Goal: Task Accomplishment & Management: Complete application form

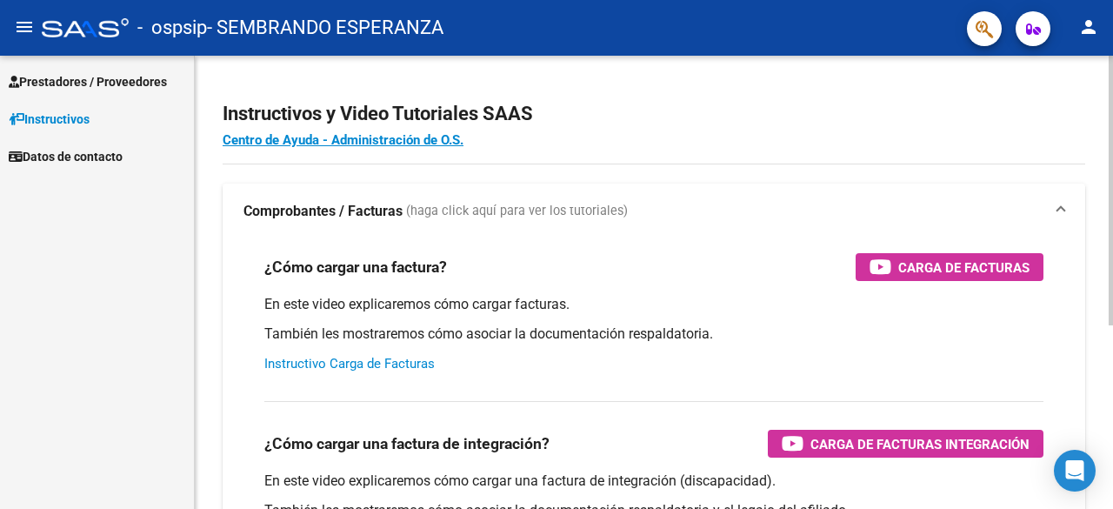
click at [330, 361] on link "Instructivo Carga de Facturas" at bounding box center [349, 364] width 170 height 16
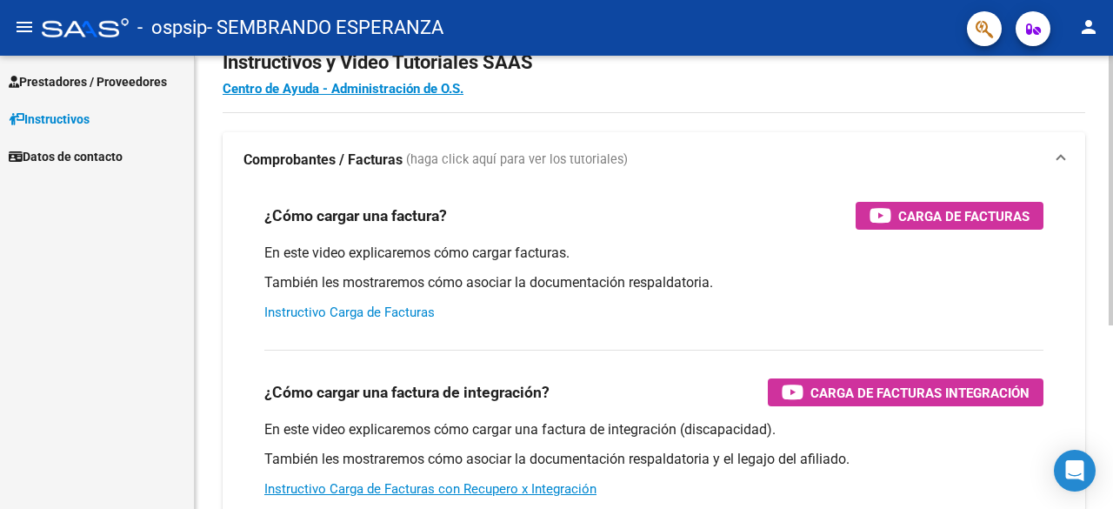
scroll to position [174, 0]
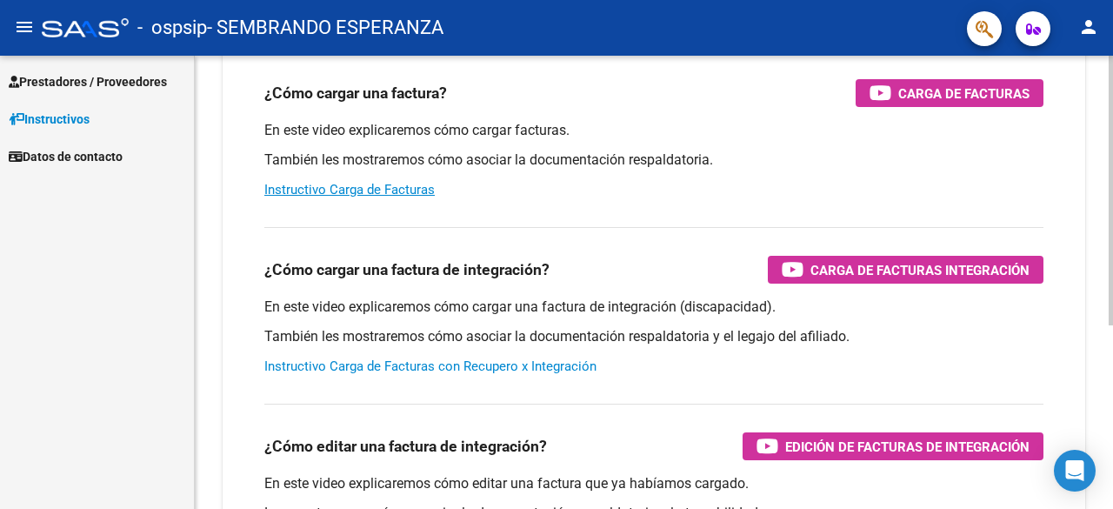
click at [405, 364] on link "Instructivo Carga de Facturas con Recupero x Integración" at bounding box center [430, 366] width 332 height 16
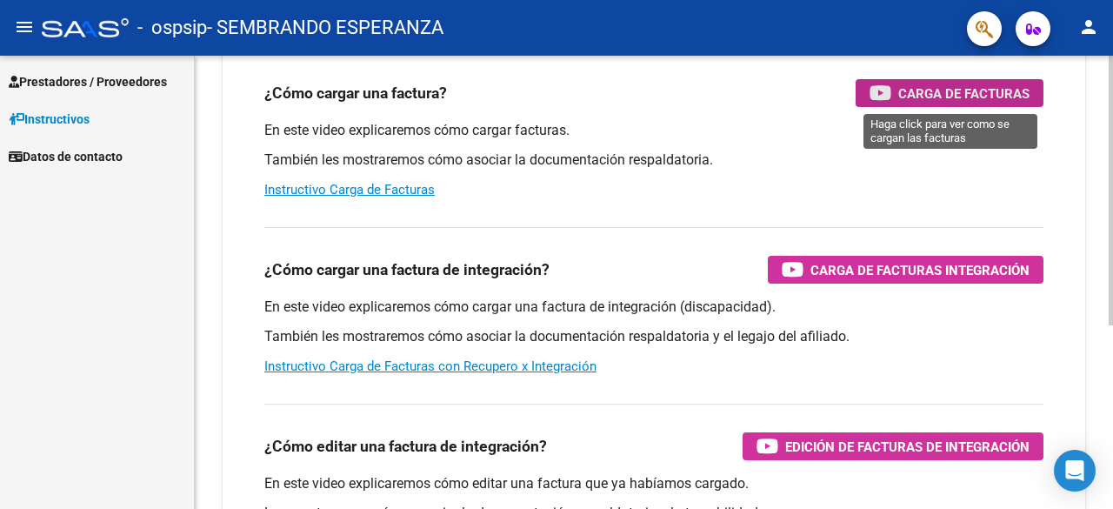
click at [928, 93] on span "Carga de Facturas" at bounding box center [963, 94] width 131 height 22
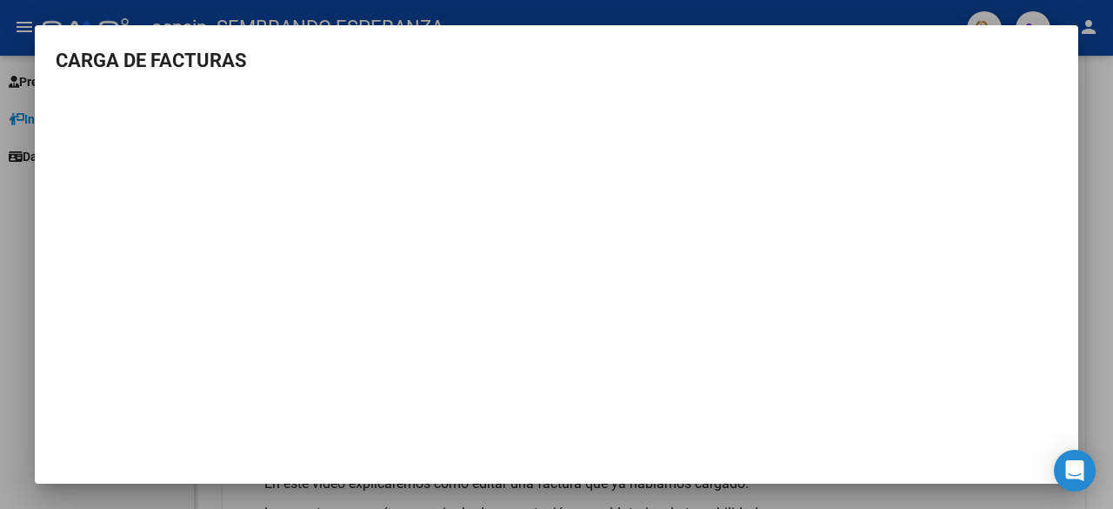
click at [1061, 425] on mat-dialog-content "CARGA DE FACTURAS" at bounding box center [556, 250] width 1043 height 409
click at [186, 57] on h3 "CARGA DE FACTURAS" at bounding box center [557, 60] width 1002 height 29
click at [1104, 168] on div at bounding box center [556, 254] width 1113 height 509
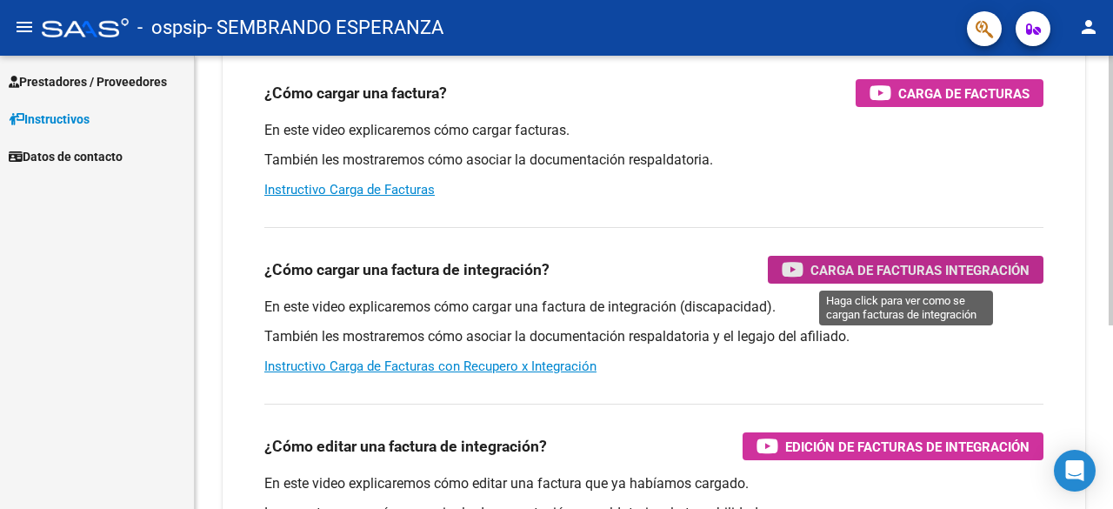
click at [962, 269] on span "Carga de Facturas Integración" at bounding box center [919, 270] width 219 height 22
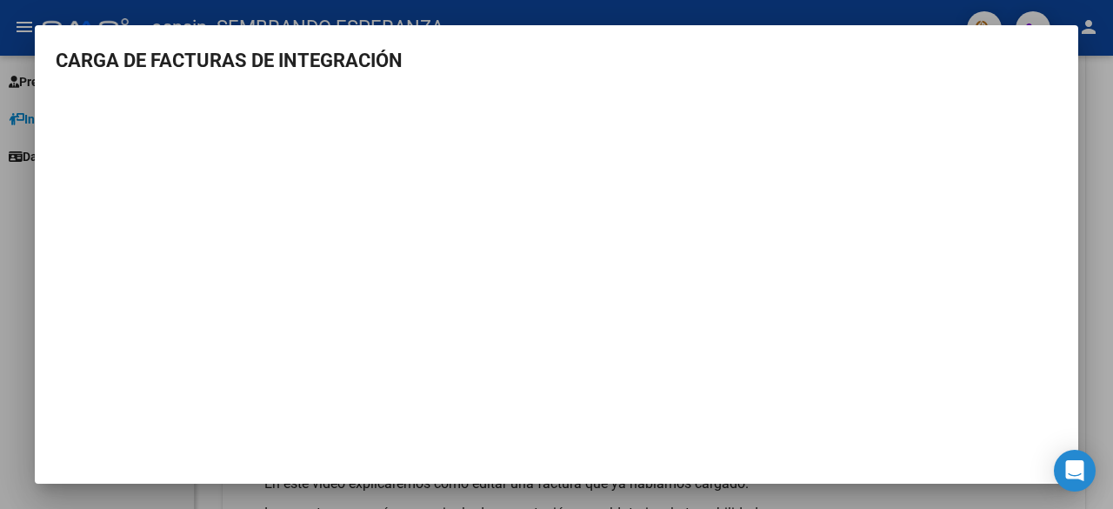
click at [1097, 198] on div at bounding box center [556, 254] width 1113 height 509
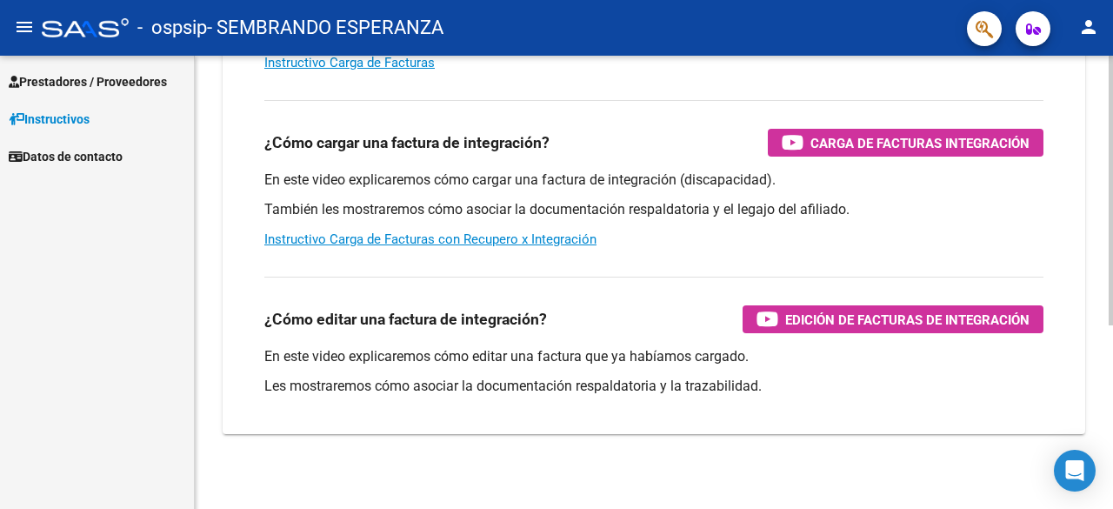
scroll to position [309, 0]
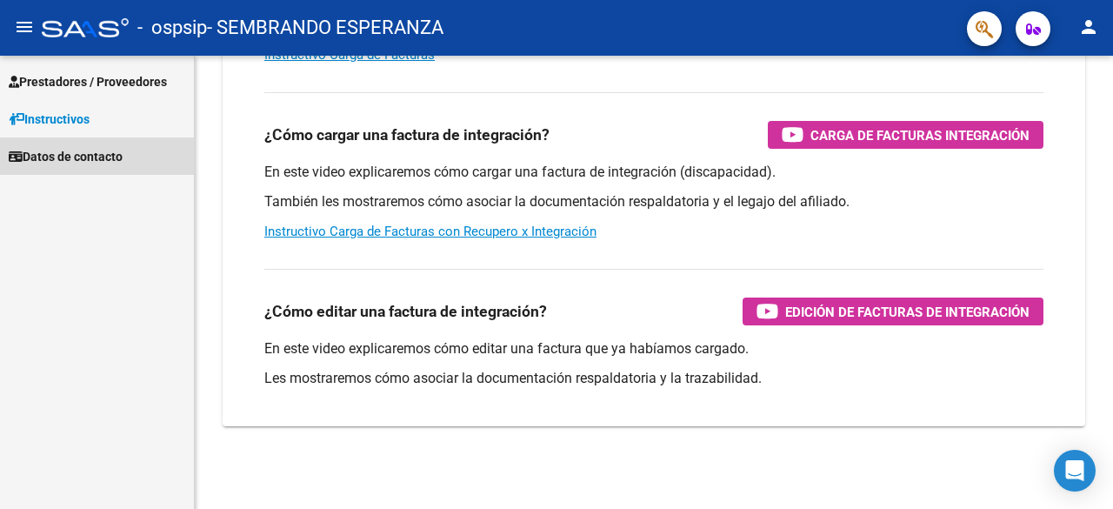
click at [63, 157] on span "Datos de contacto" at bounding box center [66, 156] width 114 height 19
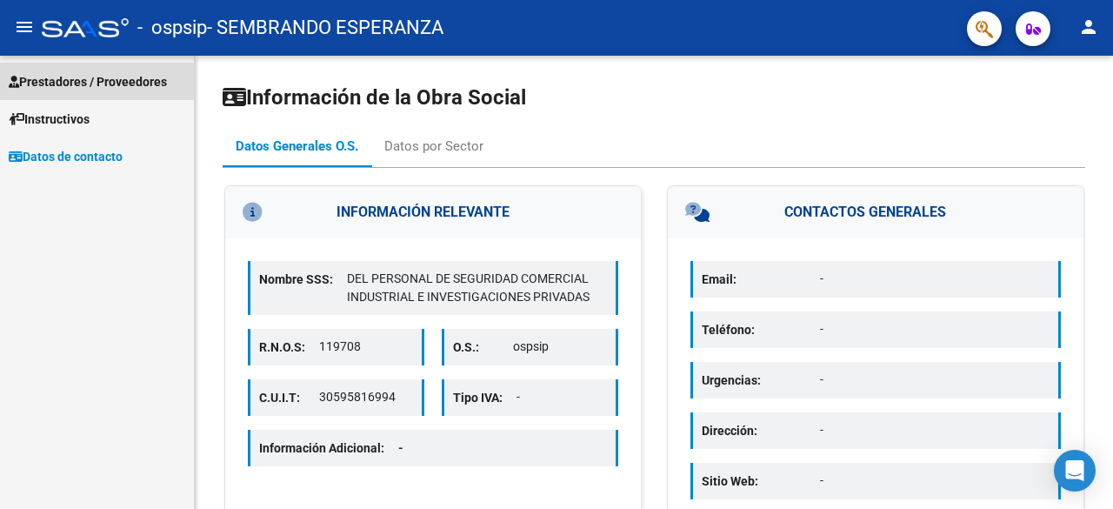
click at [71, 81] on span "Prestadores / Proveedores" at bounding box center [88, 81] width 158 height 19
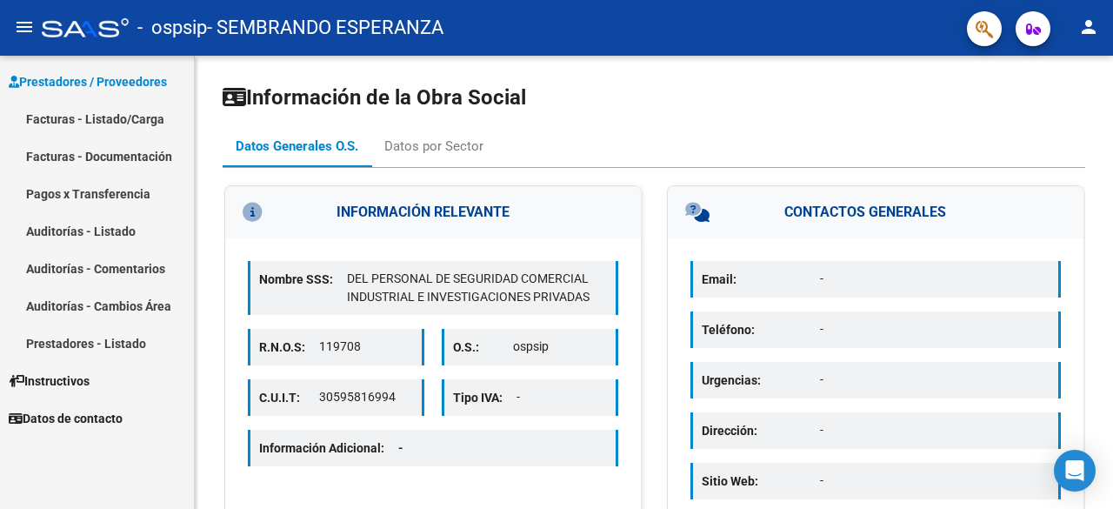
click at [71, 123] on link "Facturas - Listado/Carga" at bounding box center [97, 118] width 194 height 37
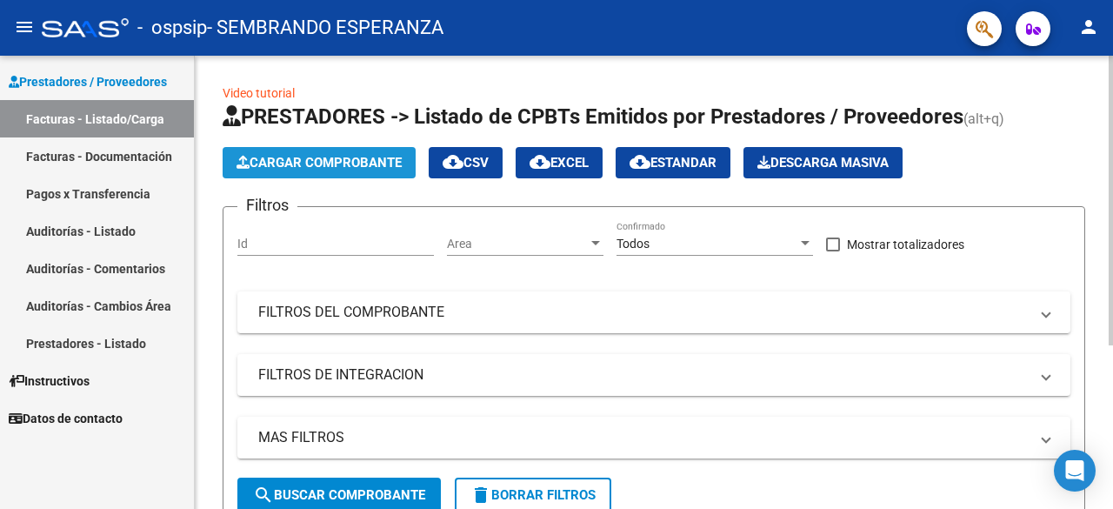
click at [351, 159] on span "Cargar Comprobante" at bounding box center [318, 163] width 165 height 16
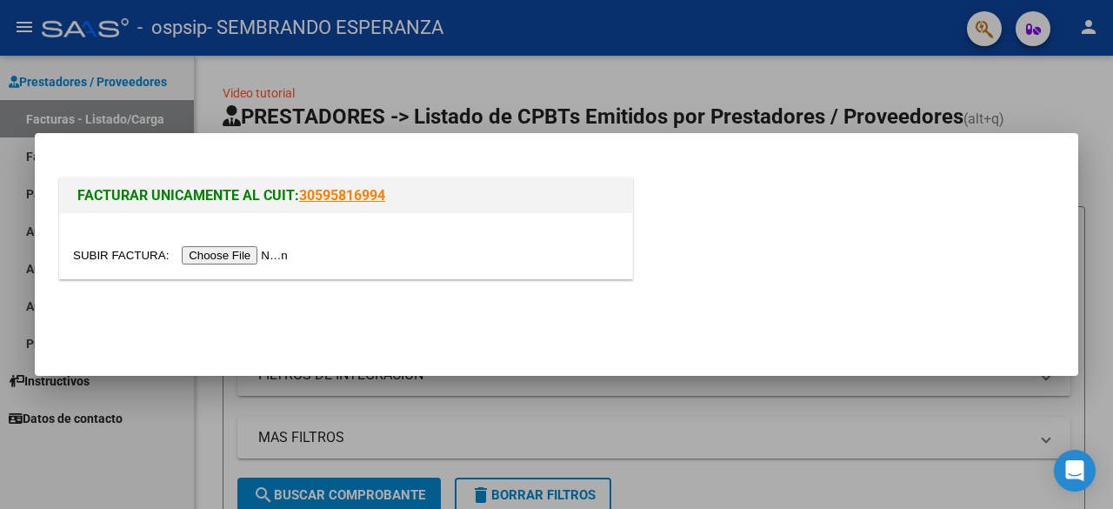
click at [280, 253] on input "file" at bounding box center [183, 255] width 220 height 18
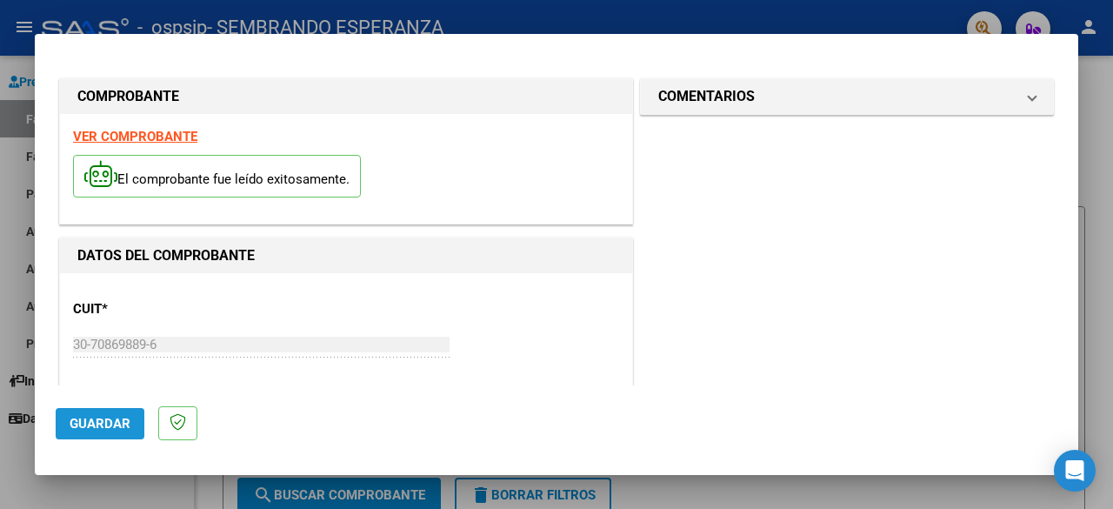
click at [94, 423] on span "Guardar" at bounding box center [100, 424] width 61 height 16
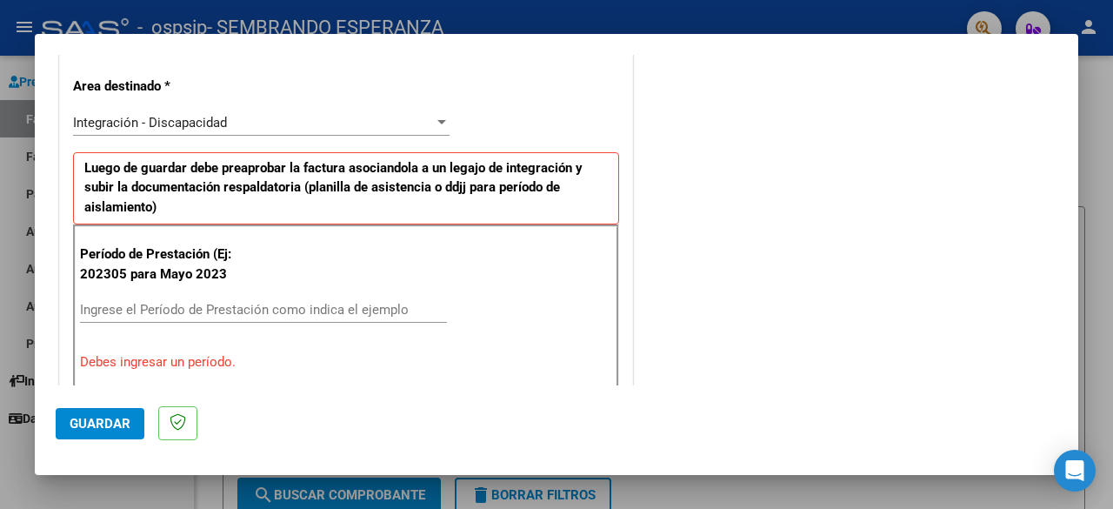
scroll to position [318, 0]
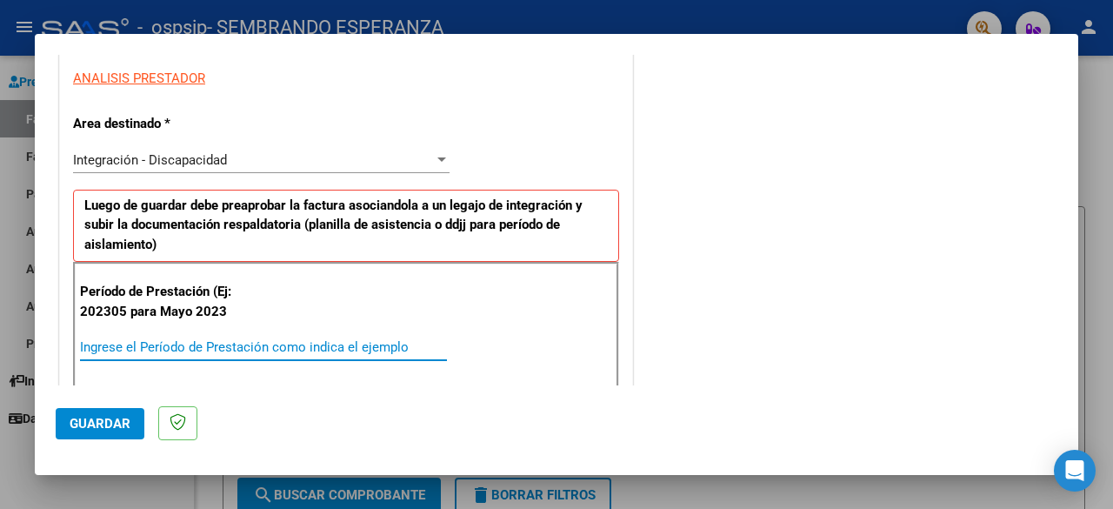
click at [134, 343] on input "Ingrese el Período de Prestación como indica el ejemplo" at bounding box center [263, 347] width 367 height 16
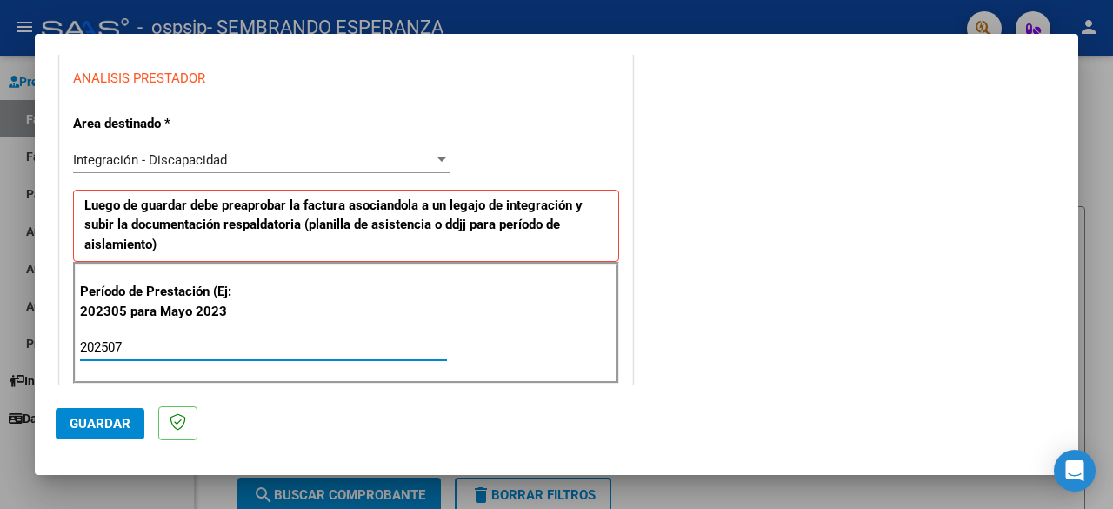
type input "202507"
click at [117, 425] on span "Guardar" at bounding box center [100, 424] width 61 height 16
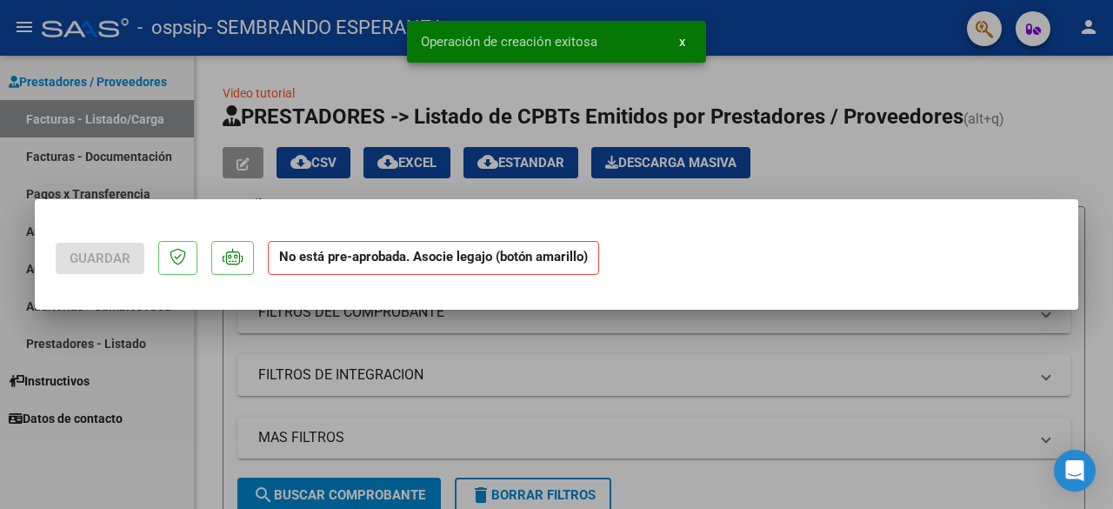
scroll to position [0, 0]
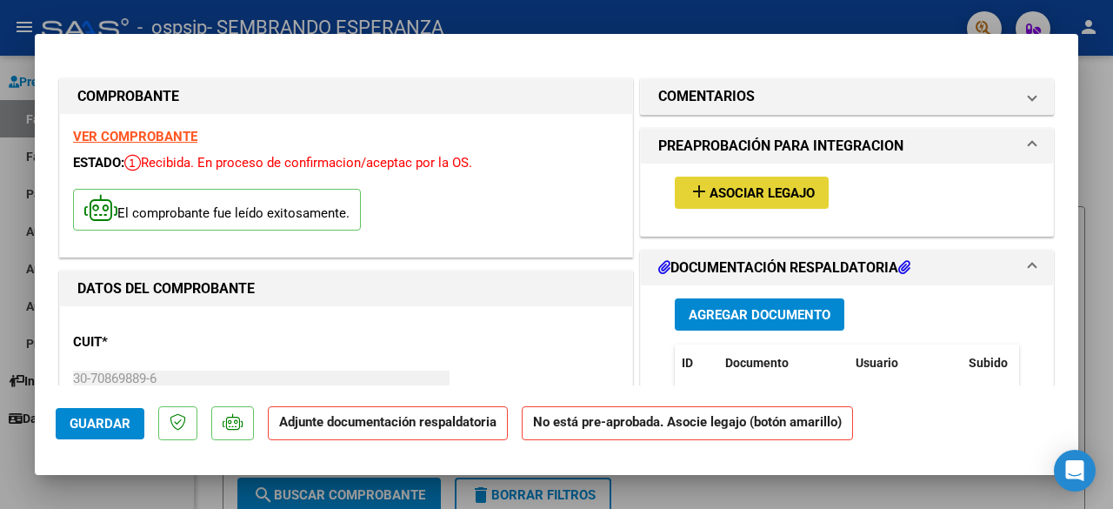
click at [803, 185] on span "Asociar Legajo" at bounding box center [761, 193] width 105 height 16
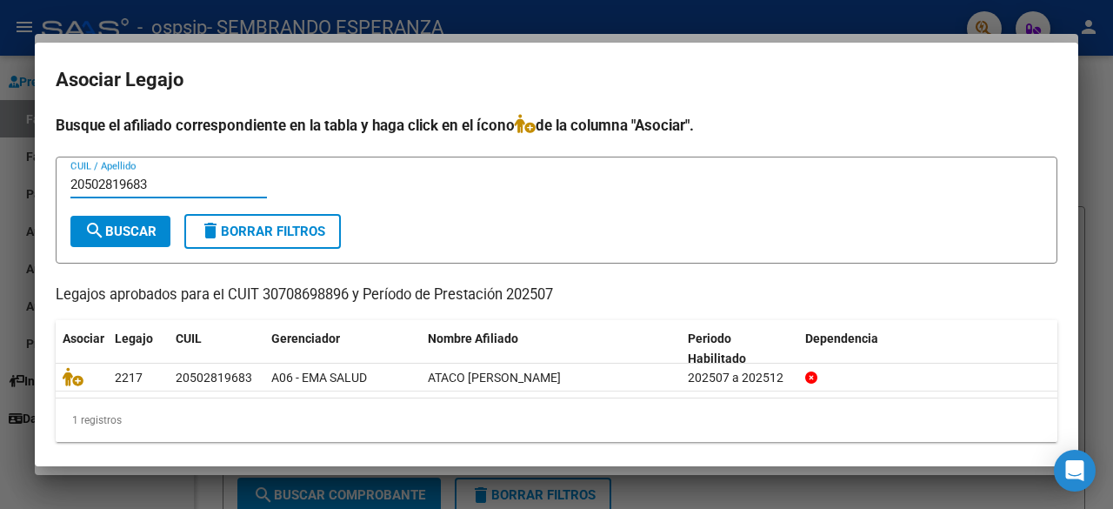
type input "20502819683"
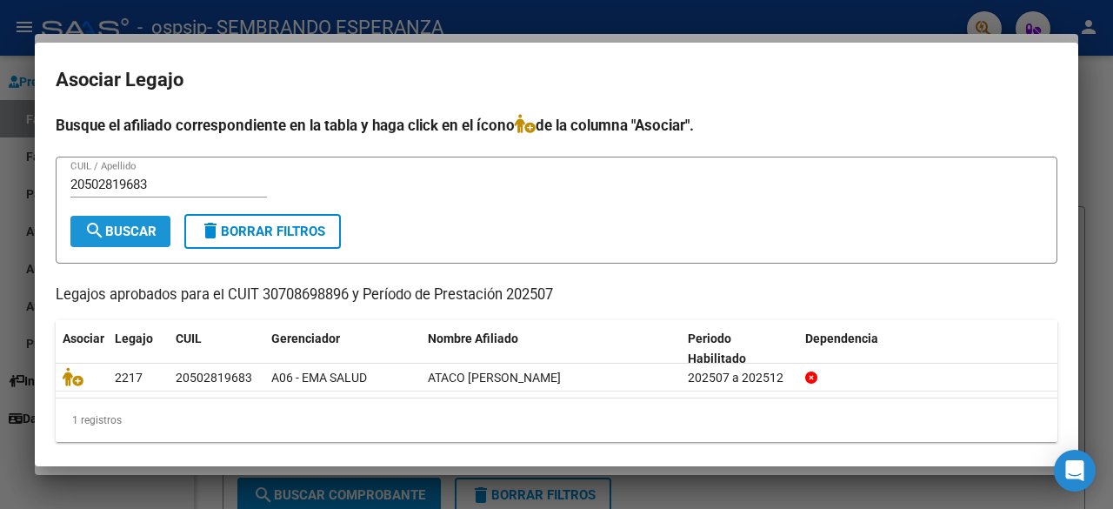
click at [127, 230] on span "search Buscar" at bounding box center [120, 231] width 72 height 16
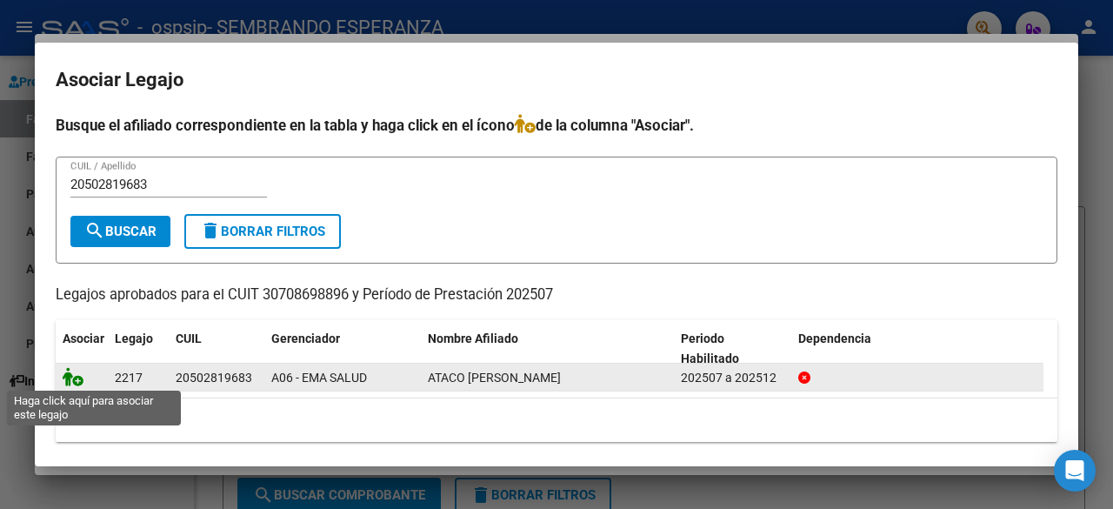
click at [71, 378] on icon at bounding box center [73, 376] width 21 height 19
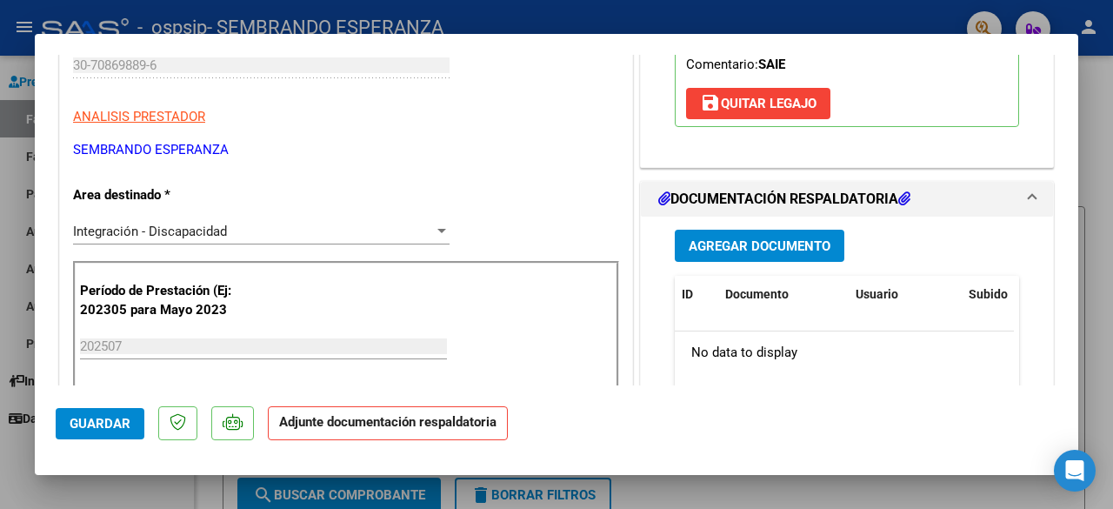
scroll to position [316, 0]
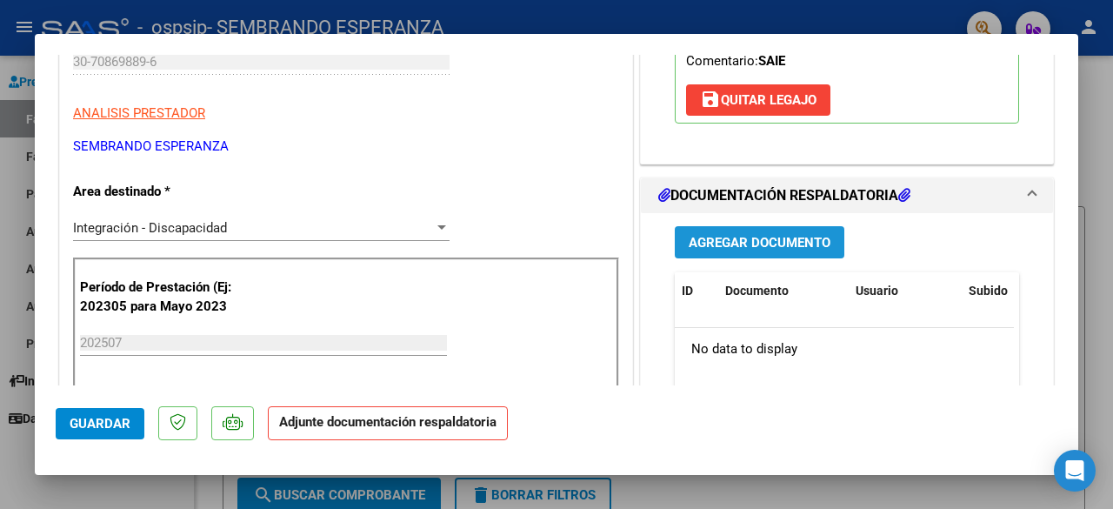
click at [791, 236] on span "Agregar Documento" at bounding box center [760, 243] width 142 height 16
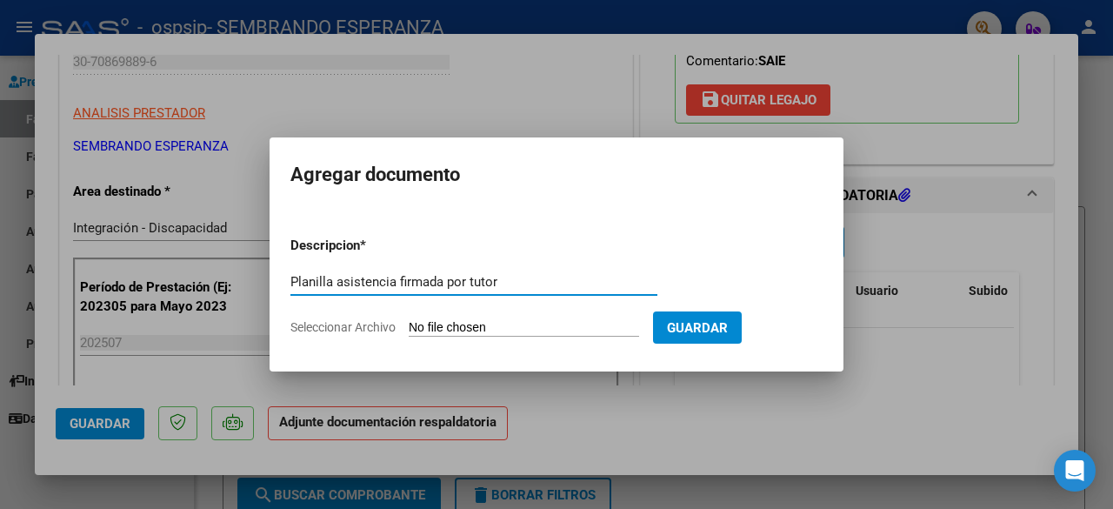
type input "Planilla asistencia firmada por tutor"
click at [722, 329] on span "Guardar" at bounding box center [697, 328] width 61 height 16
click at [416, 326] on input "Seleccionar Archivo" at bounding box center [524, 328] width 230 height 17
type input "C:\fakepath\CAM-Asistencia_JULIO-OSPSIP-[PERSON_NAME].pdf"
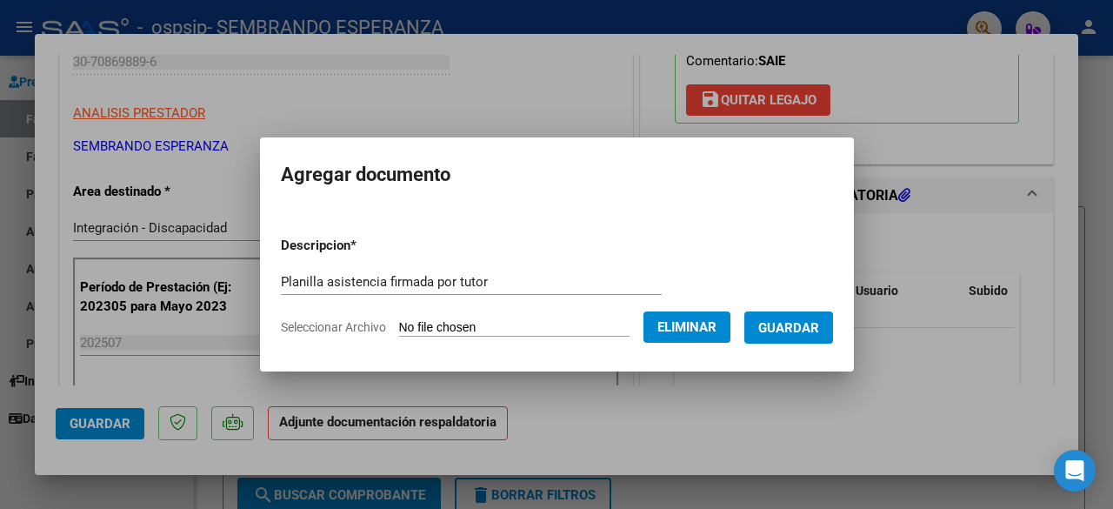
click at [807, 327] on span "Guardar" at bounding box center [788, 328] width 61 height 16
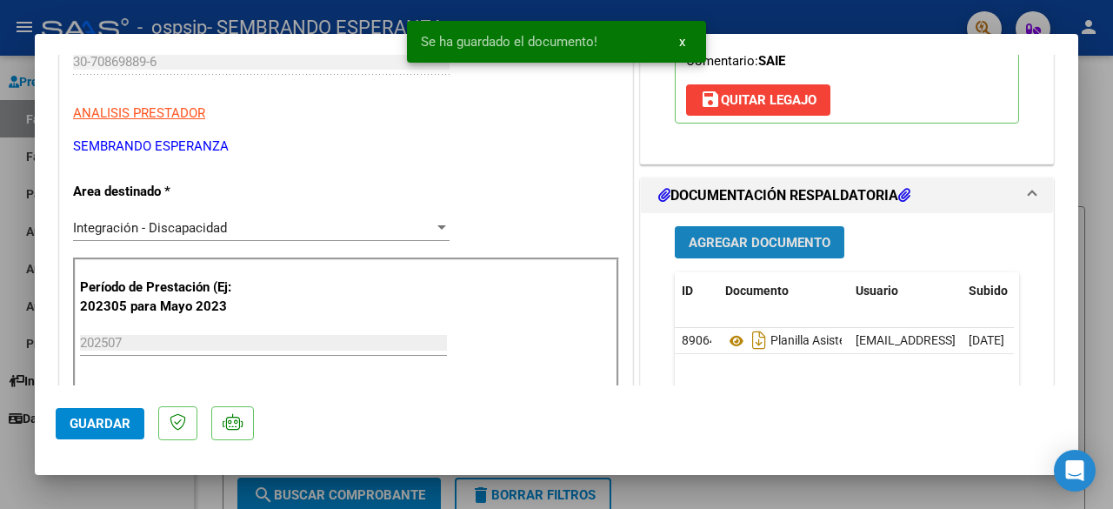
click at [780, 238] on span "Agregar Documento" at bounding box center [760, 243] width 142 height 16
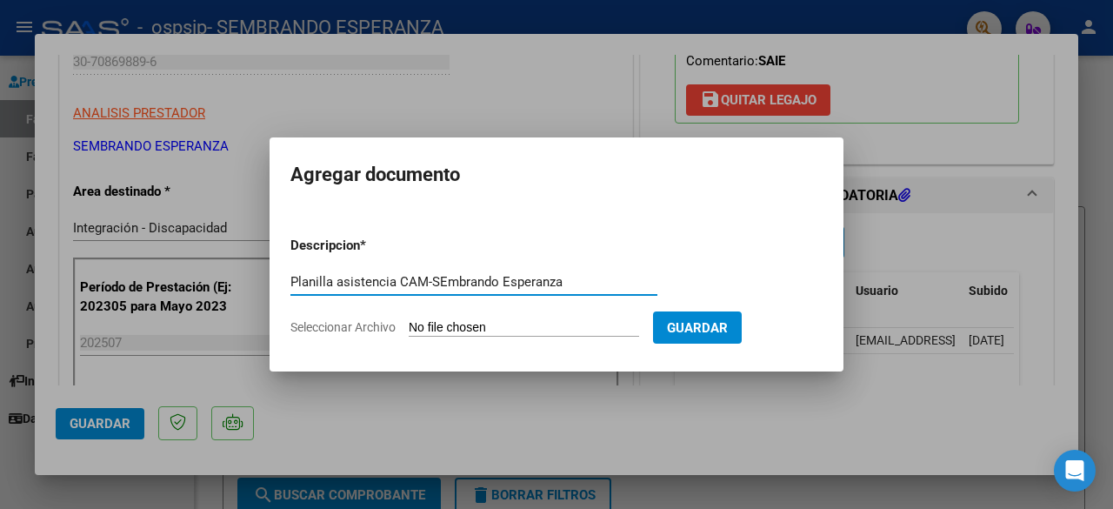
click at [443, 278] on input "Planilla asistencia CAM-SEmbrando Esperanza" at bounding box center [473, 282] width 367 height 16
type input "Planilla asistencia CAM-Sembrando Esperanza"
click at [727, 330] on span "Guardar" at bounding box center [697, 328] width 61 height 16
click at [430, 324] on input "Seleccionar Archivo" at bounding box center [524, 328] width 230 height 17
type input "C:\fakepath\Planilla asistencia-Julio-OSPSIP-Ataco.pdf"
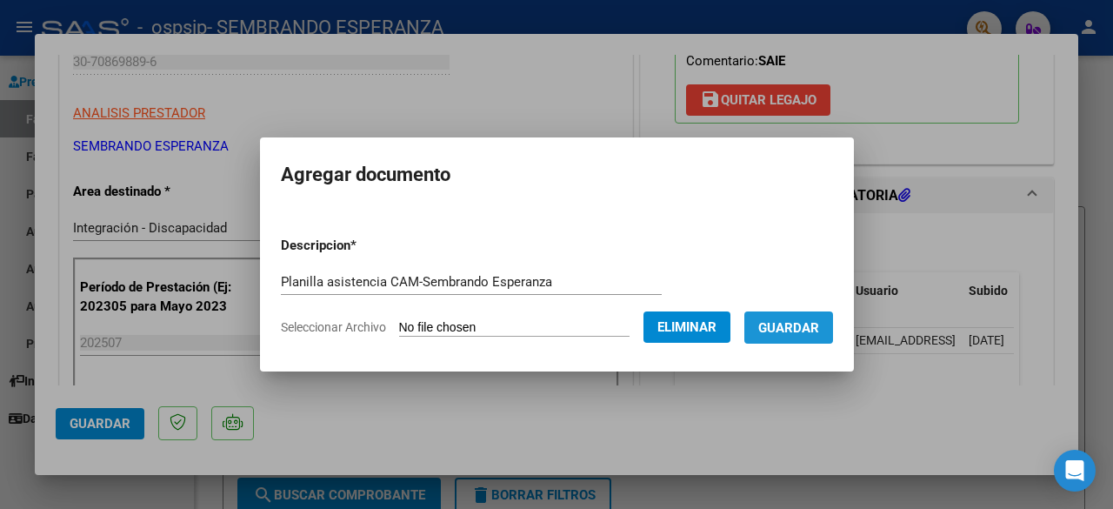
click at [819, 331] on span "Guardar" at bounding box center [788, 328] width 61 height 16
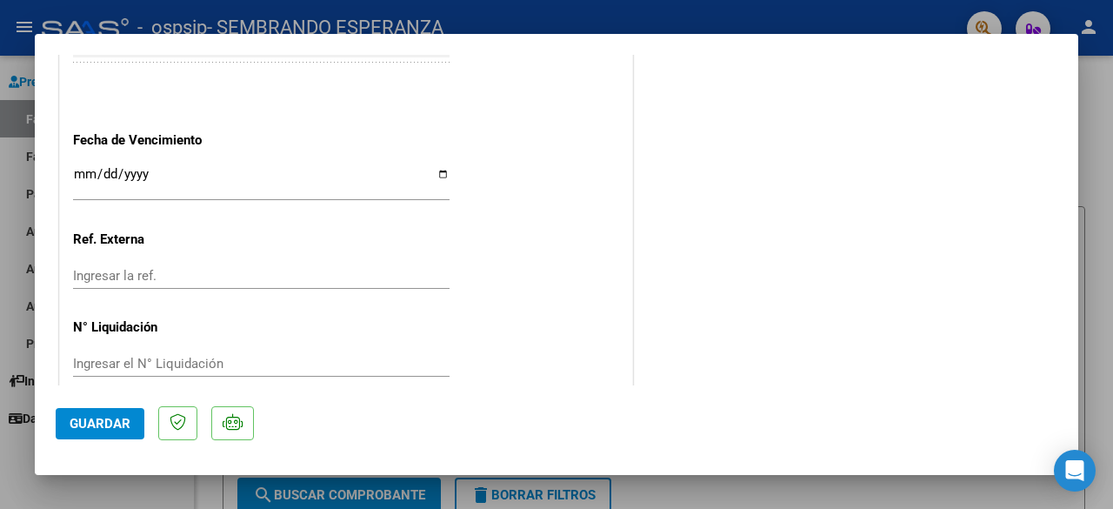
scroll to position [1242, 0]
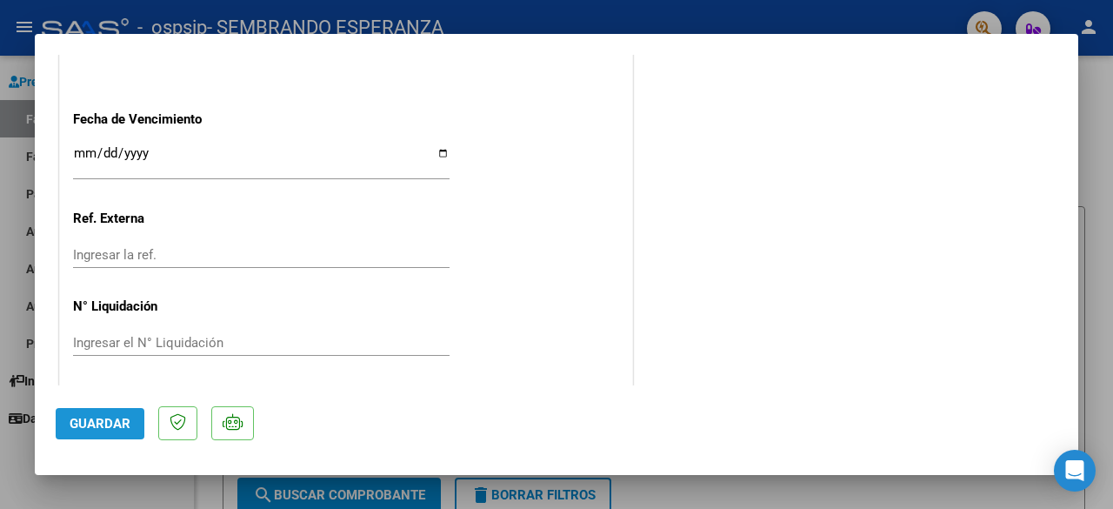
click at [80, 418] on span "Guardar" at bounding box center [100, 424] width 61 height 16
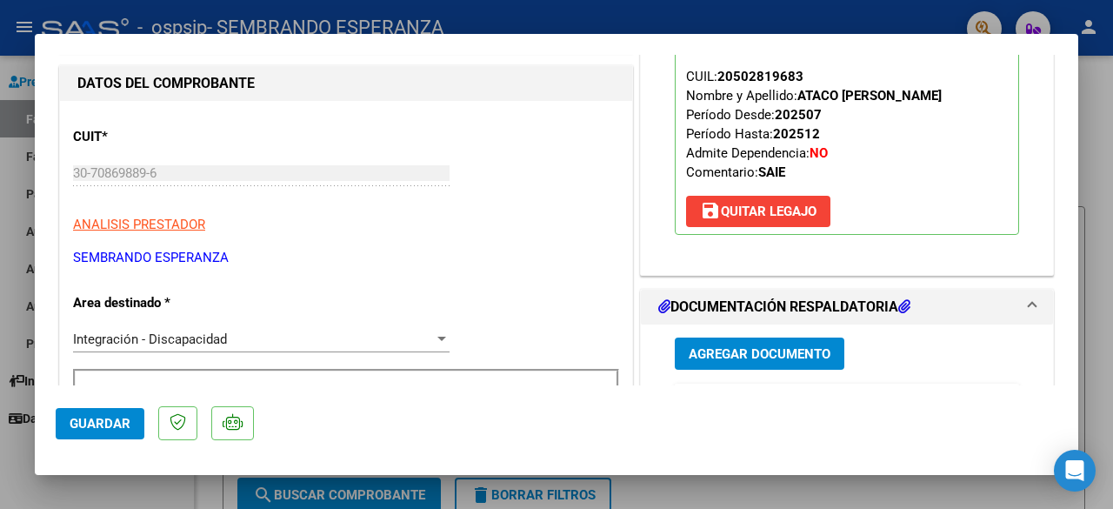
scroll to position [0, 0]
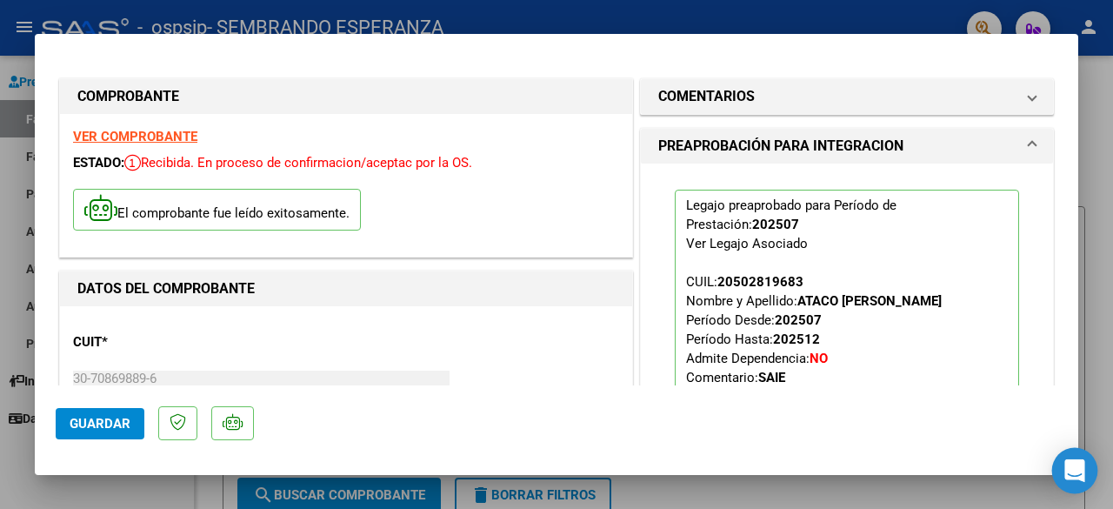
click at [1078, 475] on icon "Open Intercom Messenger" at bounding box center [1074, 470] width 23 height 23
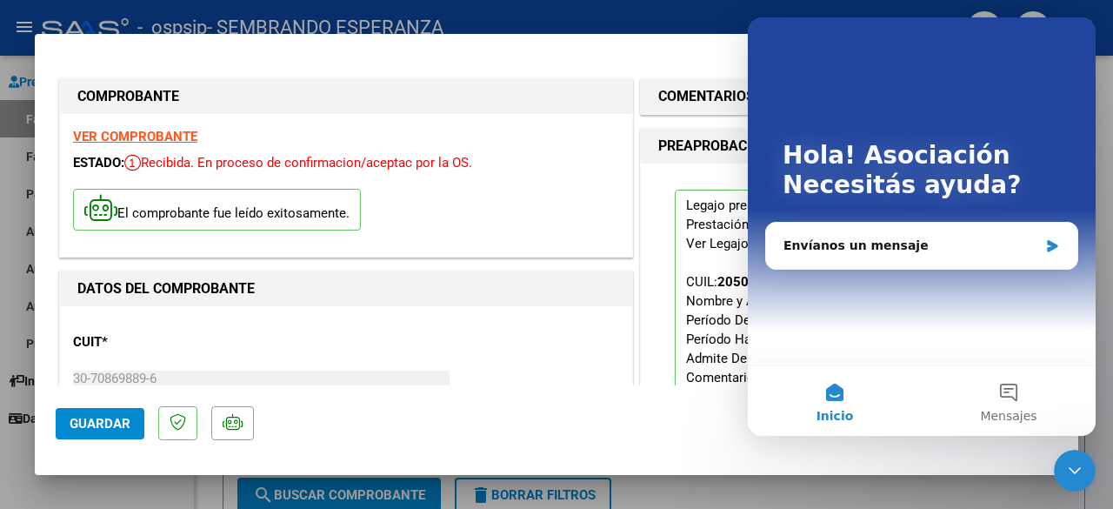
click at [1073, 470] on icon "Cerrar Intercom Messenger" at bounding box center [1074, 470] width 21 height 21
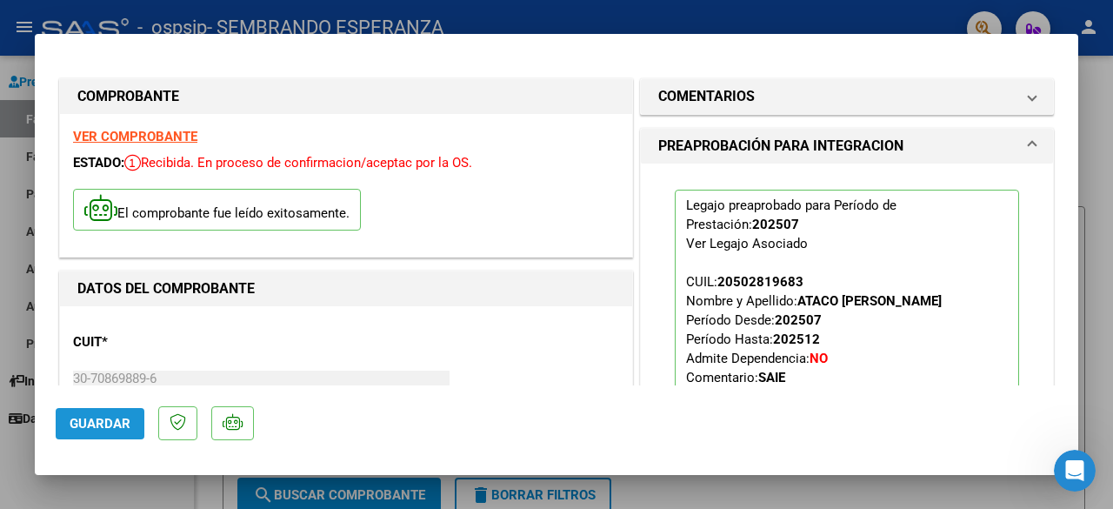
click at [77, 416] on span "Guardar" at bounding box center [100, 424] width 61 height 16
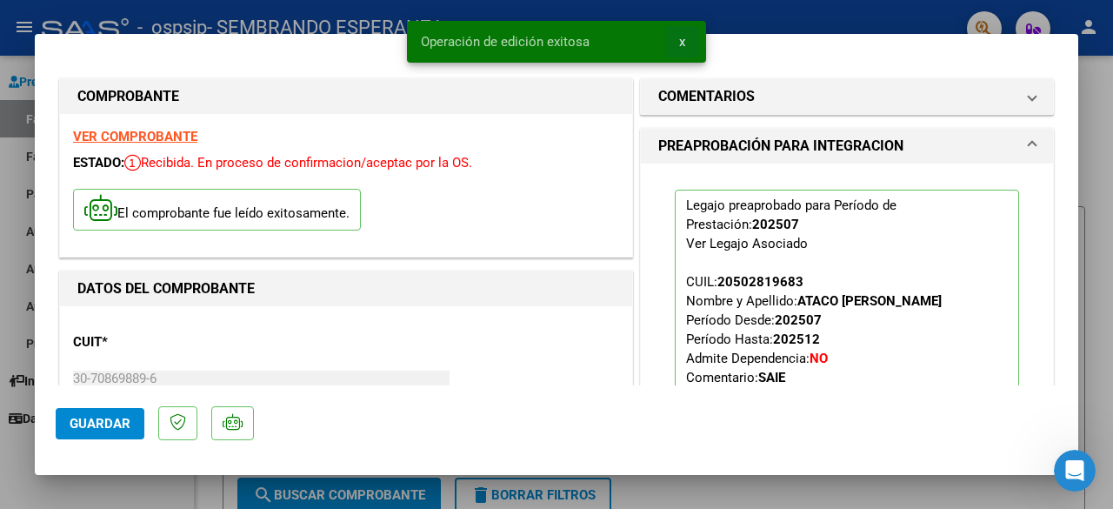
click at [687, 43] on button "x" at bounding box center [682, 41] width 34 height 31
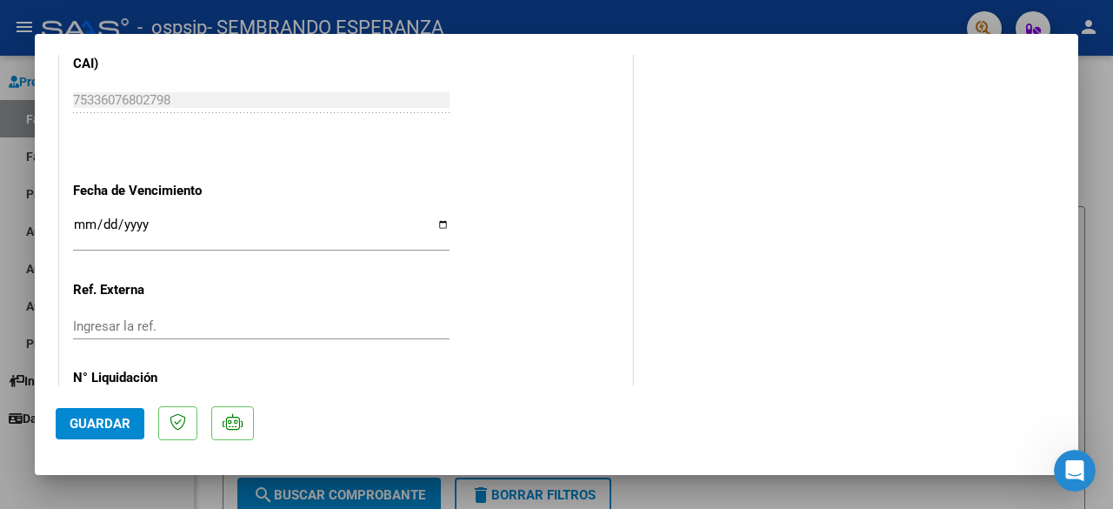
scroll to position [1242, 0]
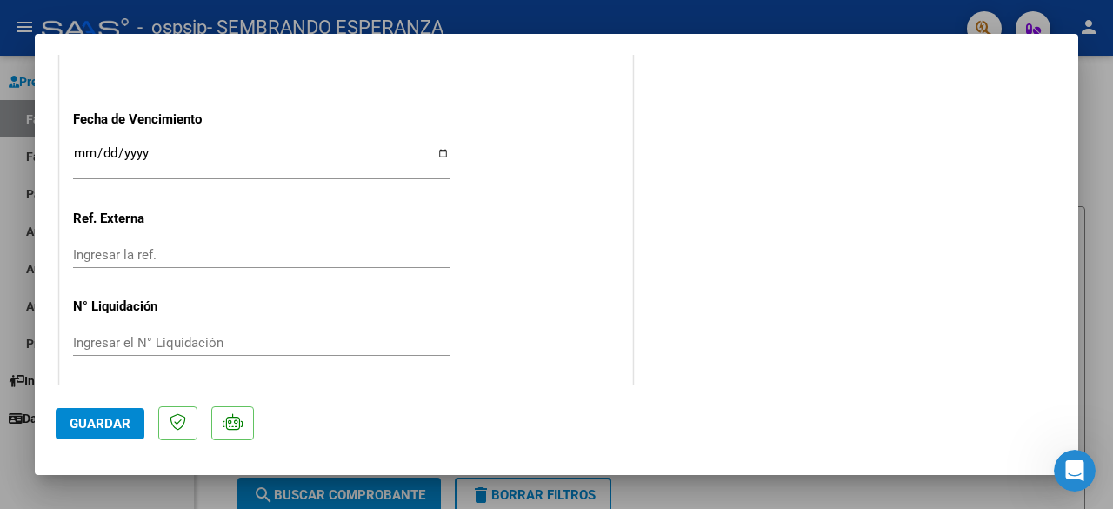
click at [1096, 114] on div at bounding box center [556, 254] width 1113 height 509
type input "$ 0,00"
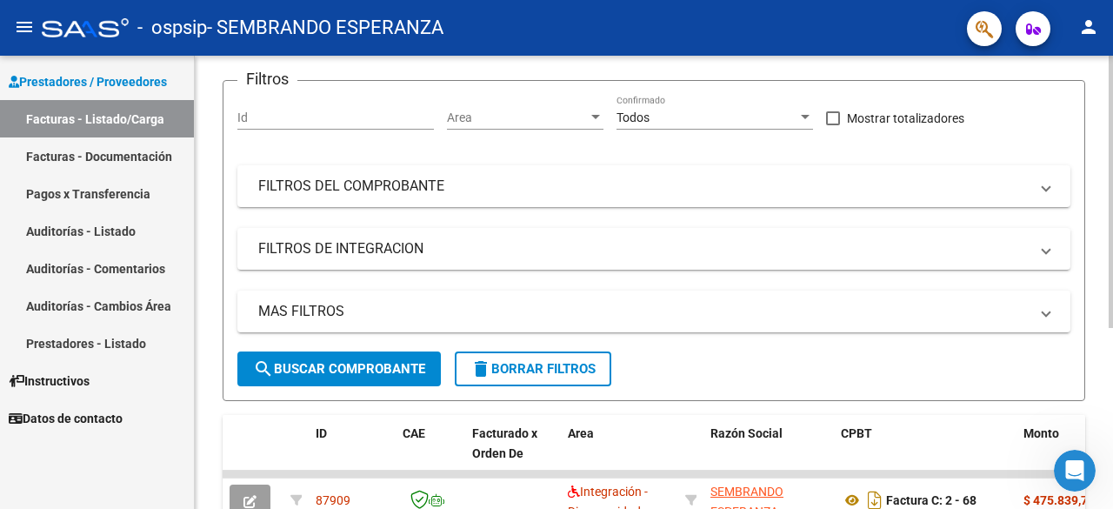
scroll to position [261, 0]
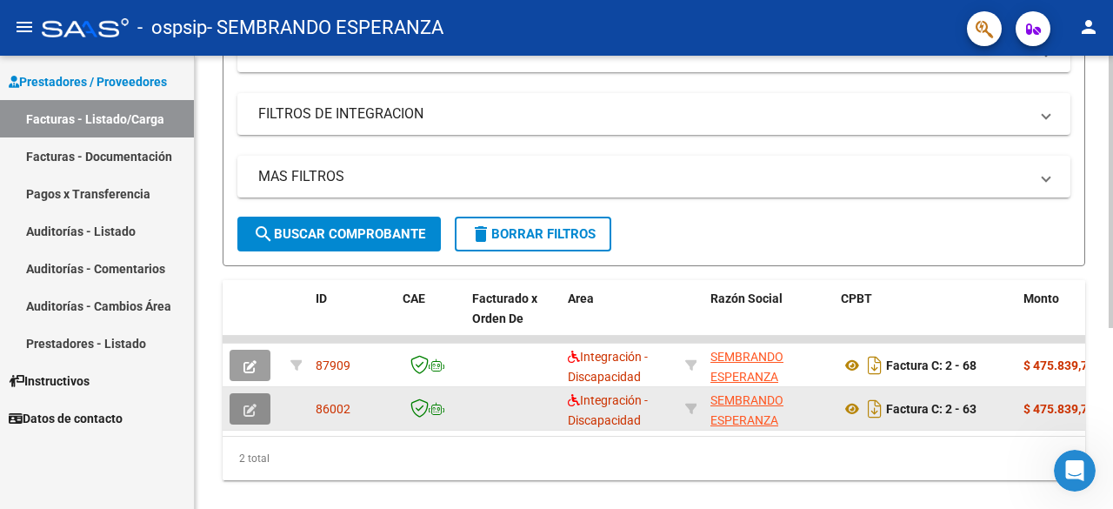
click at [248, 408] on icon "button" at bounding box center [249, 409] width 13 height 13
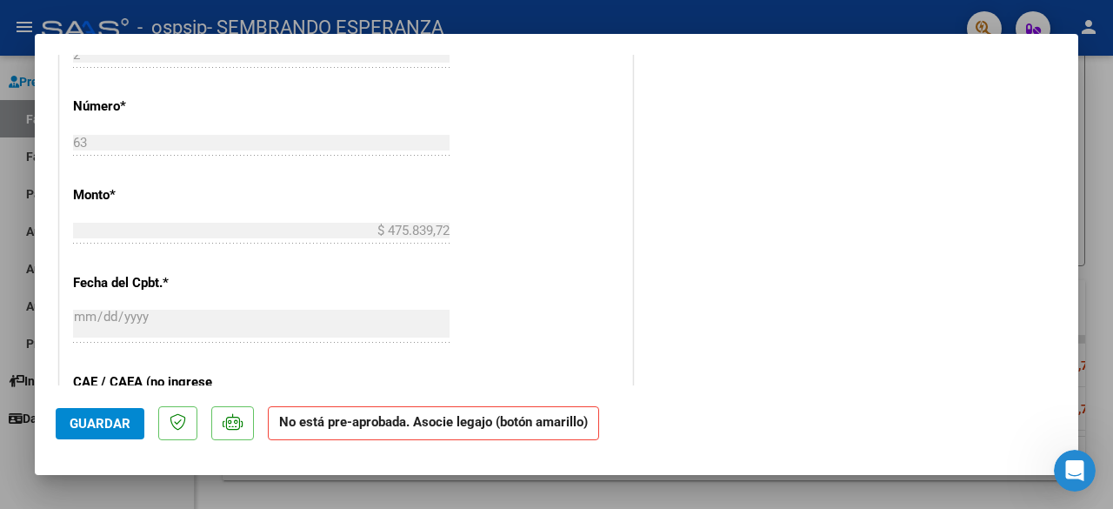
scroll to position [0, 0]
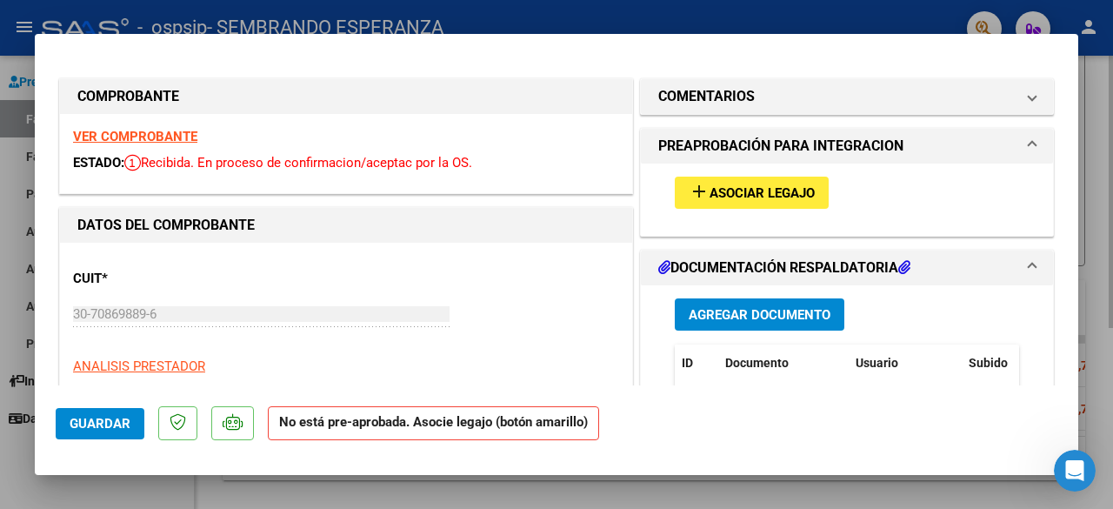
click at [1096, 144] on div at bounding box center [556, 254] width 1113 height 509
type input "$ 0,00"
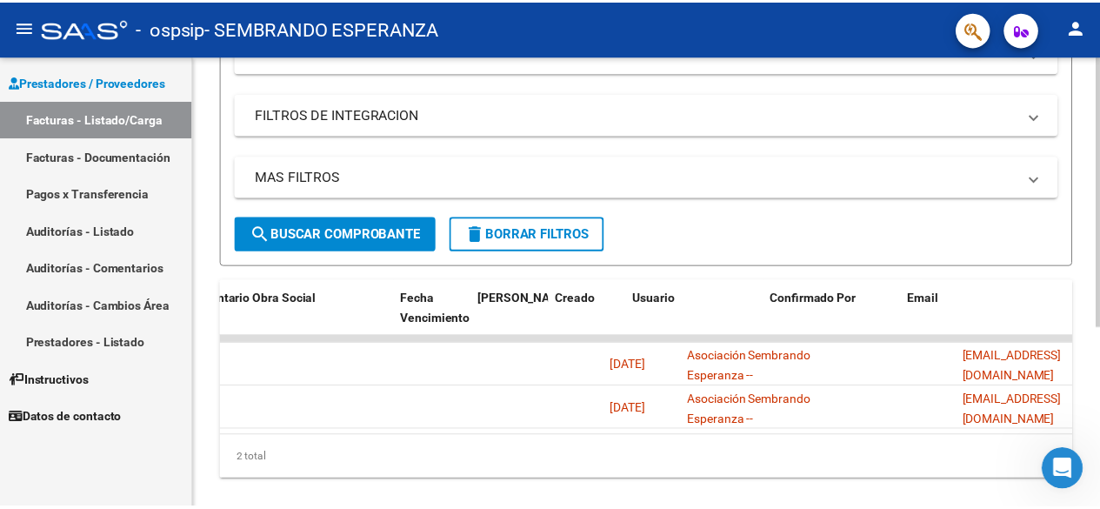
scroll to position [0, 2803]
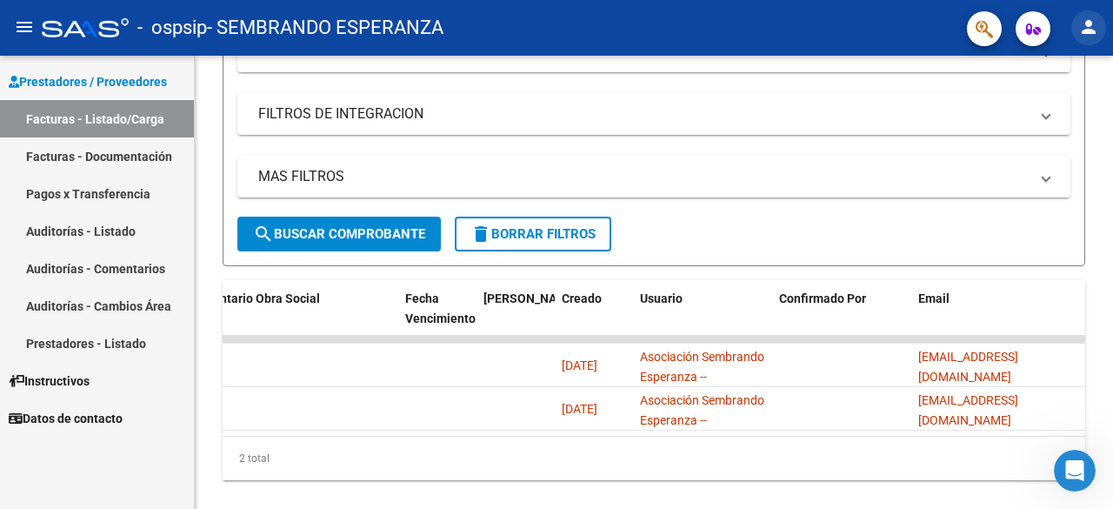
click at [1084, 30] on mat-icon "person" at bounding box center [1088, 27] width 21 height 21
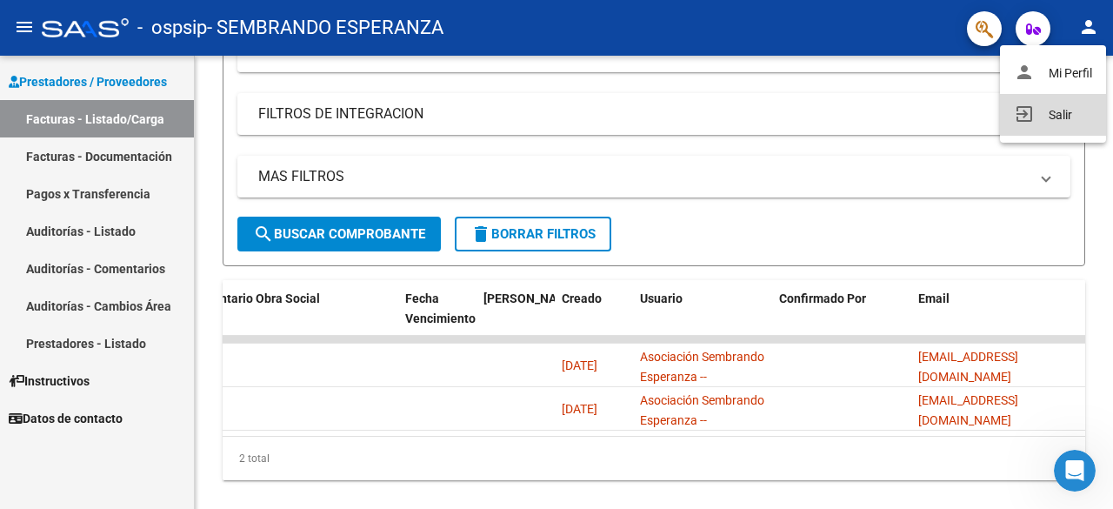
click at [1047, 116] on button "exit_to_app Salir" at bounding box center [1053, 115] width 106 height 42
